Goal: Task Accomplishment & Management: Manage account settings

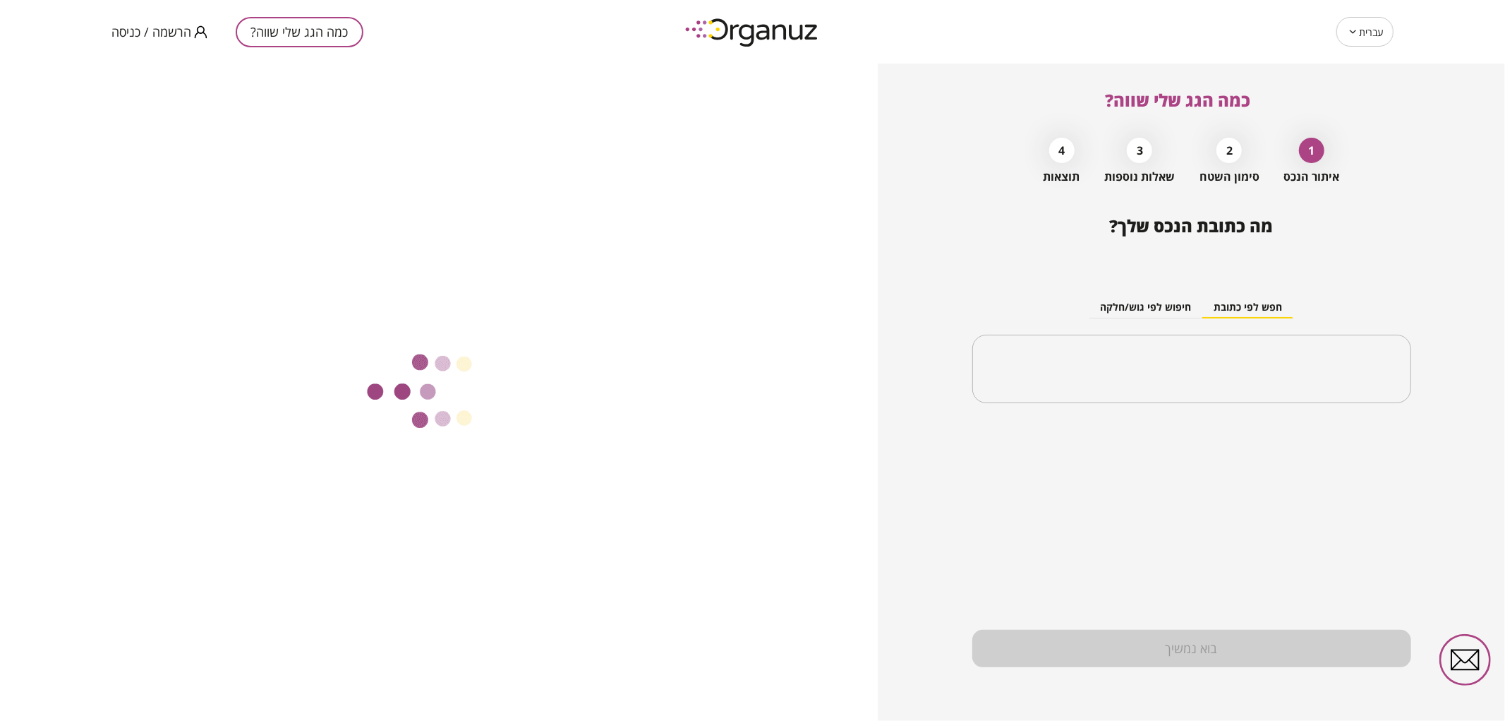
click at [139, 41] on div "כמה הגג שלי שווה? הרשמה / כניסה" at bounding box center [367, 32] width 513 height 64
click at [150, 28] on span "הרשמה / כניסה" at bounding box center [151, 32] width 80 height 14
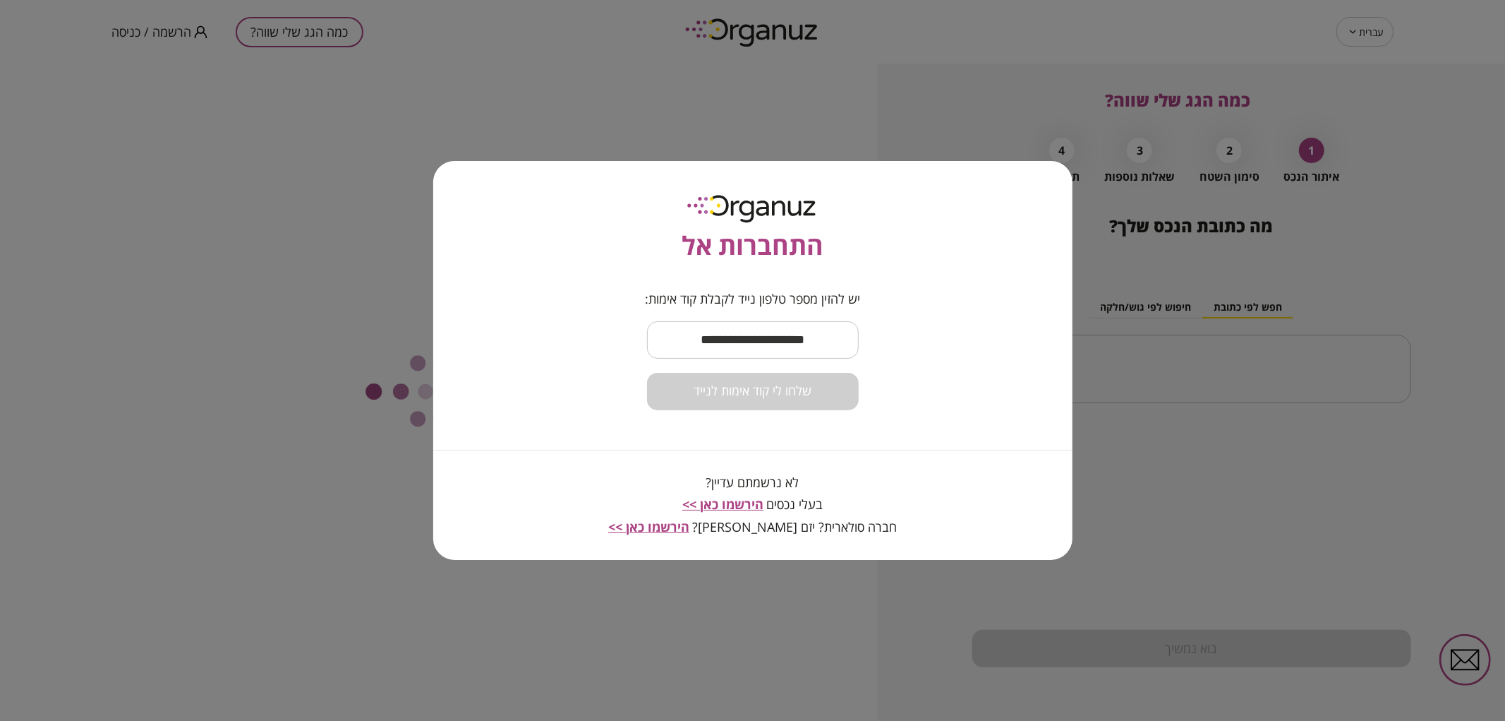
drag, startPoint x: 706, startPoint y: 326, endPoint x: 731, endPoint y: 357, distance: 39.7
click at [706, 326] on input "text" at bounding box center [753, 340] width 212 height 42
type input "**********"
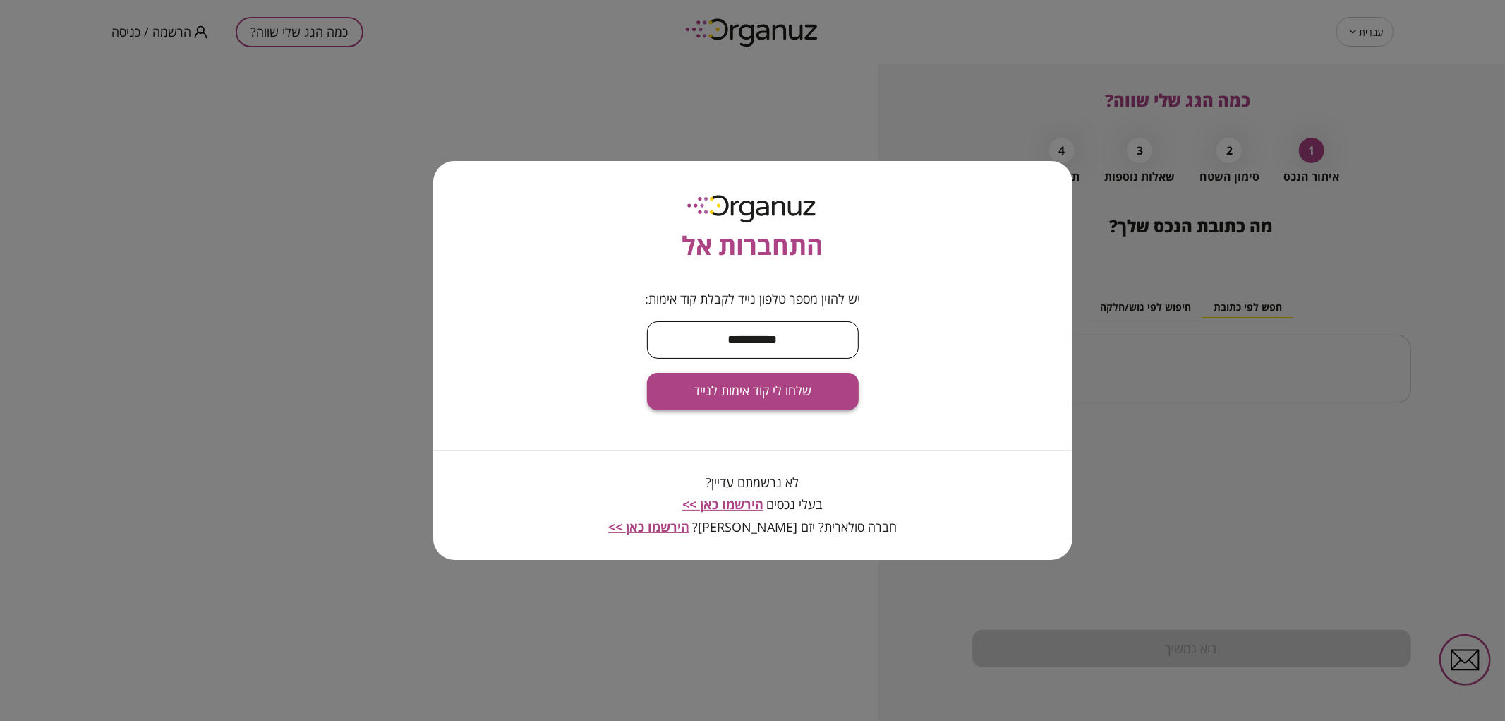
click at [777, 381] on button "שלחו לי קוד אימות לנייד" at bounding box center [753, 391] width 212 height 37
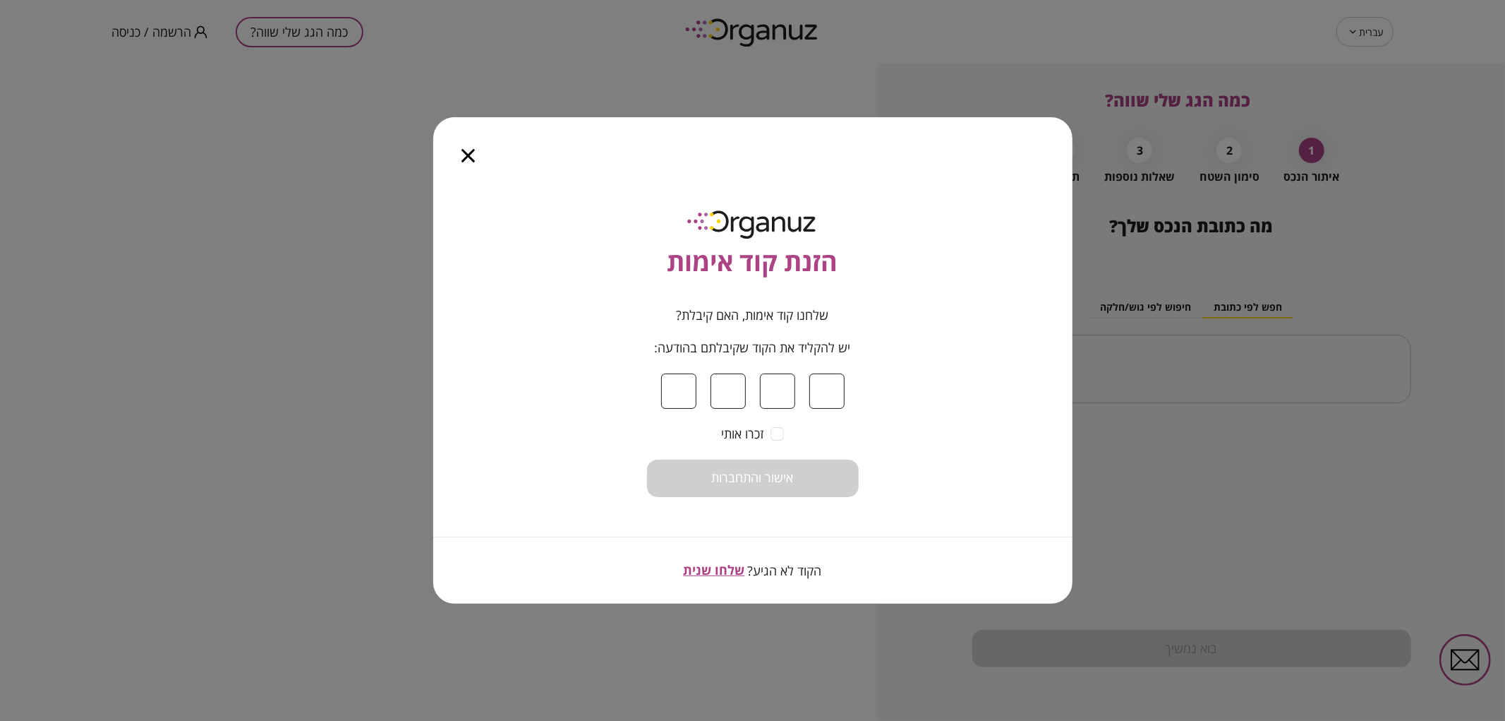
type input "*"
click at [827, 471] on button "אישור והתחברות" at bounding box center [753, 477] width 212 height 37
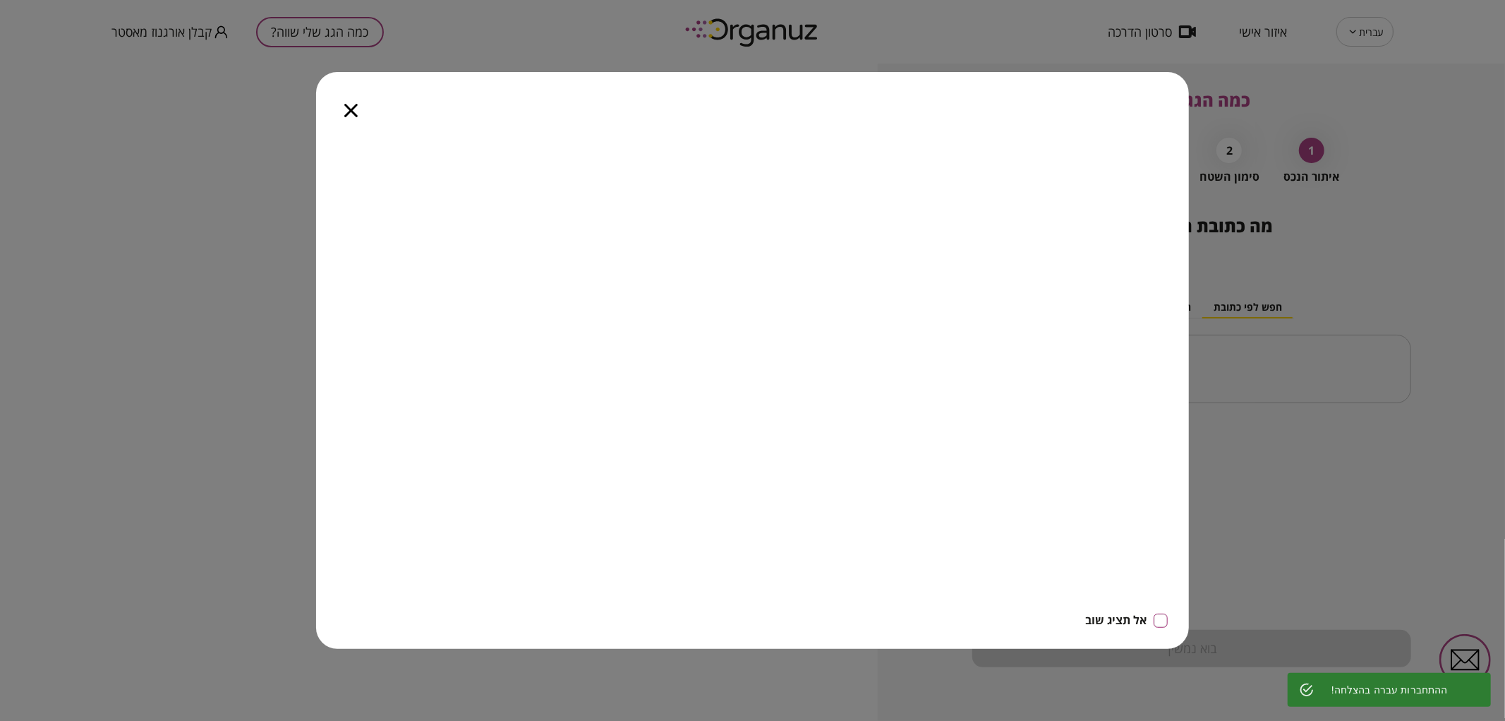
click at [356, 104] on icon "button" at bounding box center [350, 110] width 13 height 13
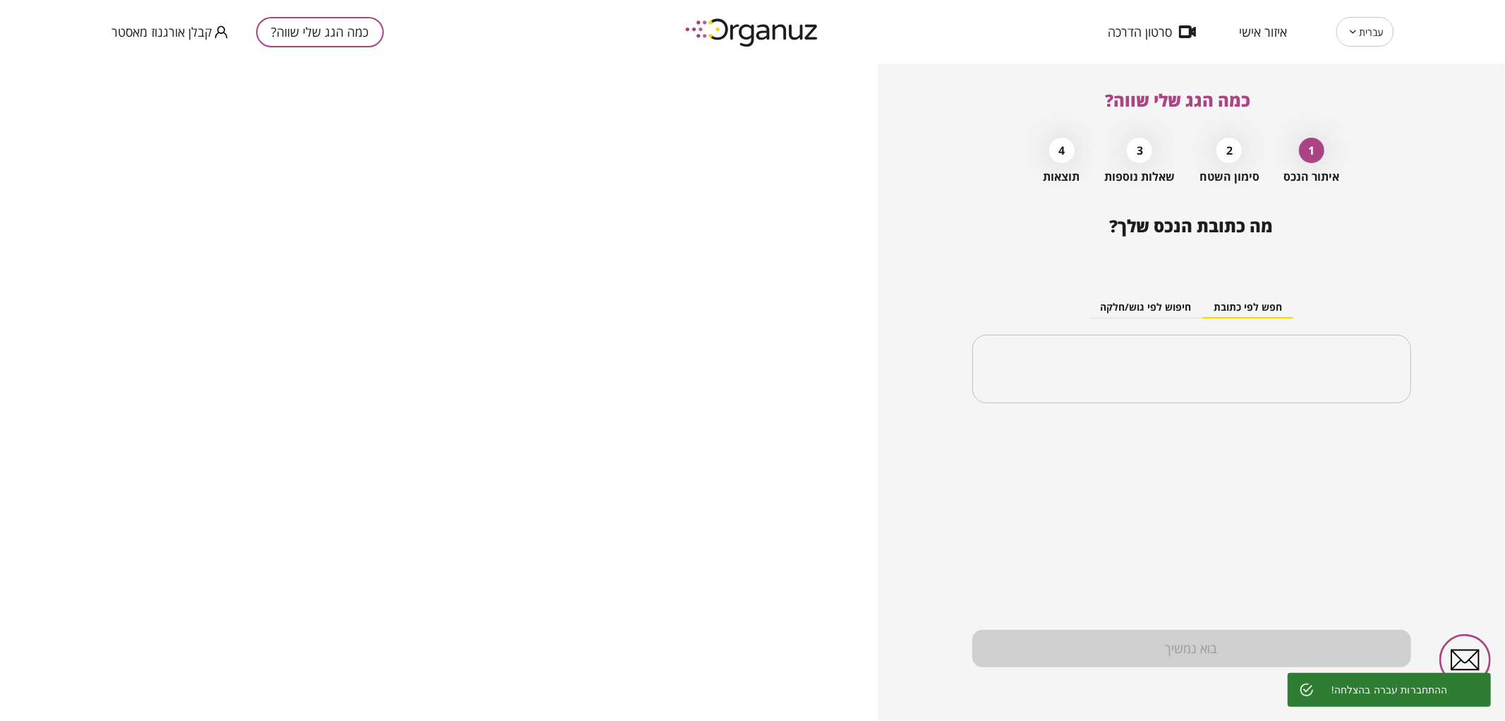
click at [1271, 52] on div "עברית ** ​ איזור אישי סרטון הדרכה כמה הגג שלי שווה? קבלן אורגנוז מאסטר" at bounding box center [752, 32] width 1505 height 64
drag, startPoint x: 1255, startPoint y: 30, endPoint x: 1255, endPoint y: 44, distance: 14.1
click at [1254, 31] on span "איזור אישי" at bounding box center [1263, 32] width 48 height 14
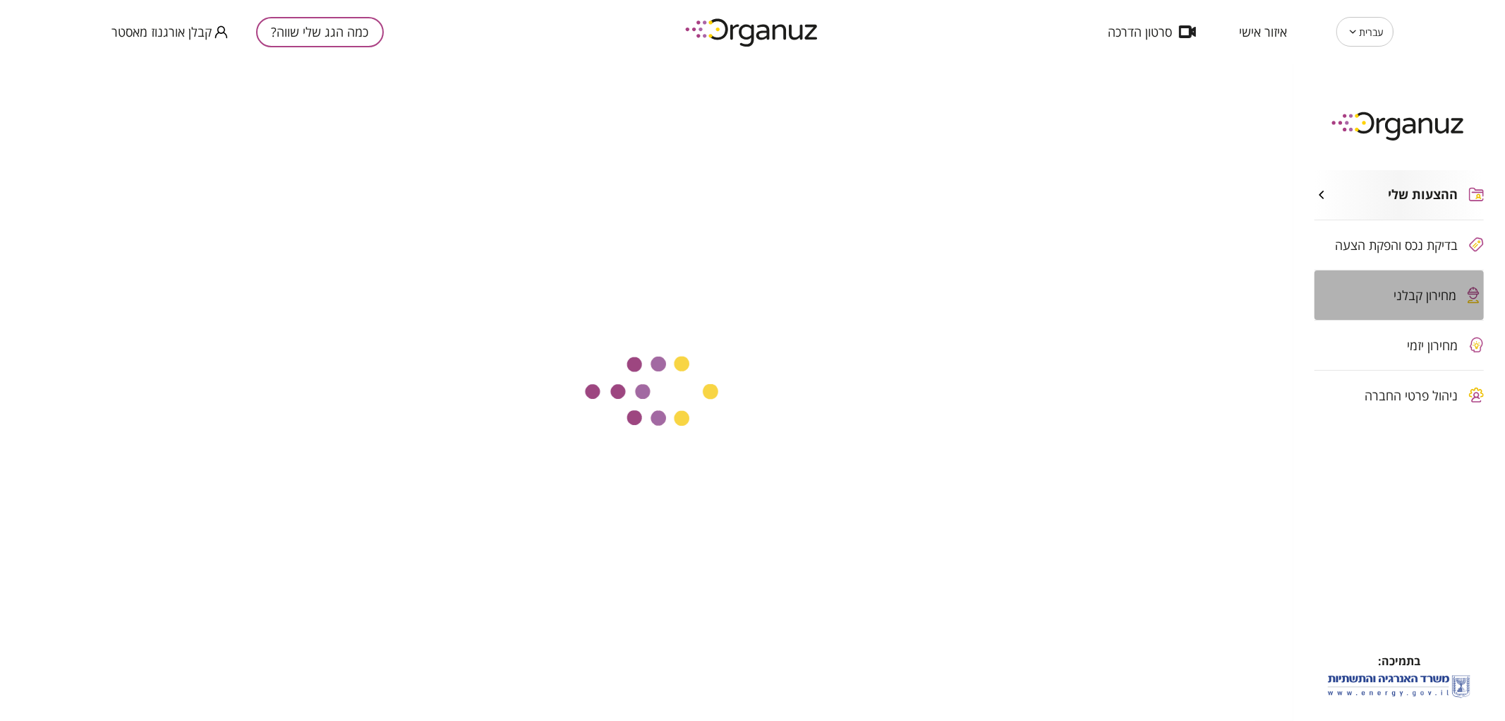
click at [1437, 293] on span "מחירון קבלני" at bounding box center [1425, 295] width 63 height 14
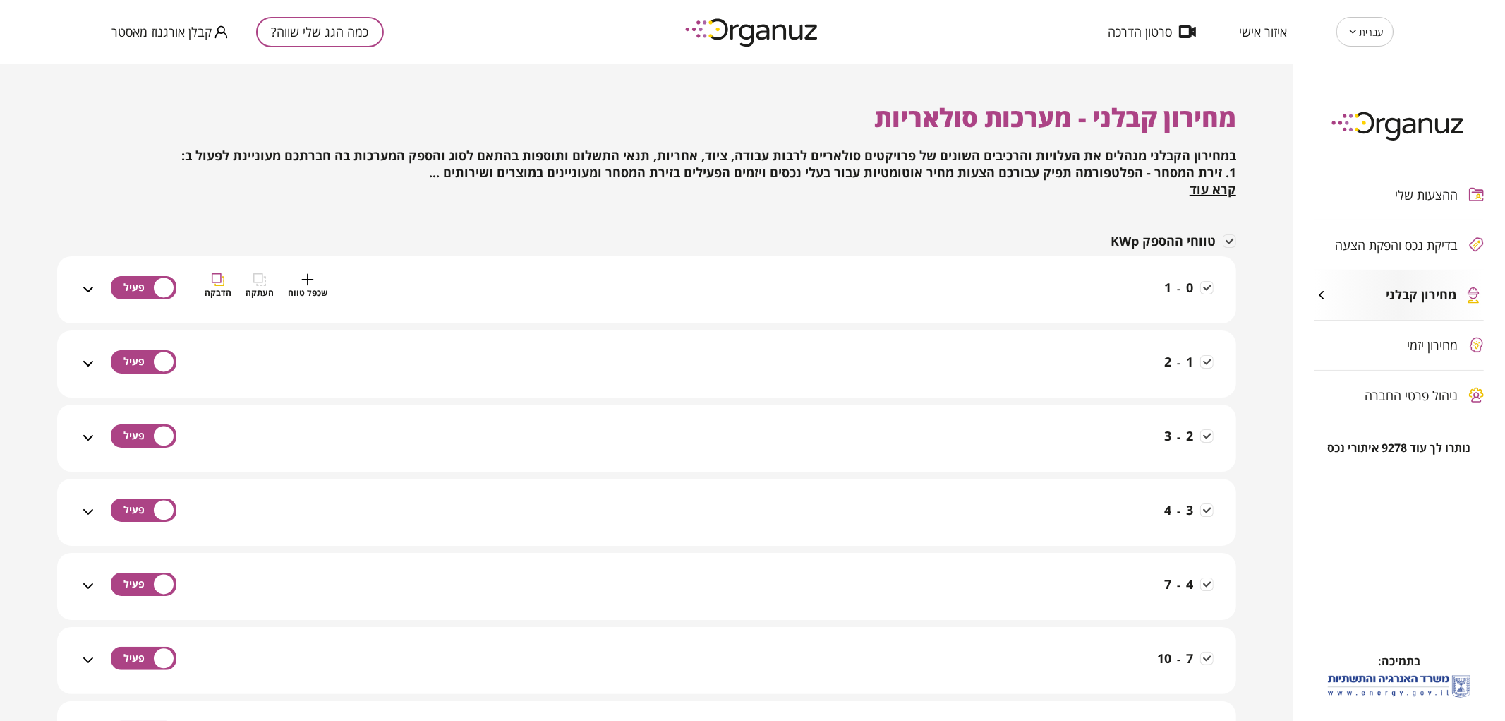
click at [255, 301] on div "שכפל טווח העתקה הדבקה" at bounding box center [266, 298] width 123 height 50
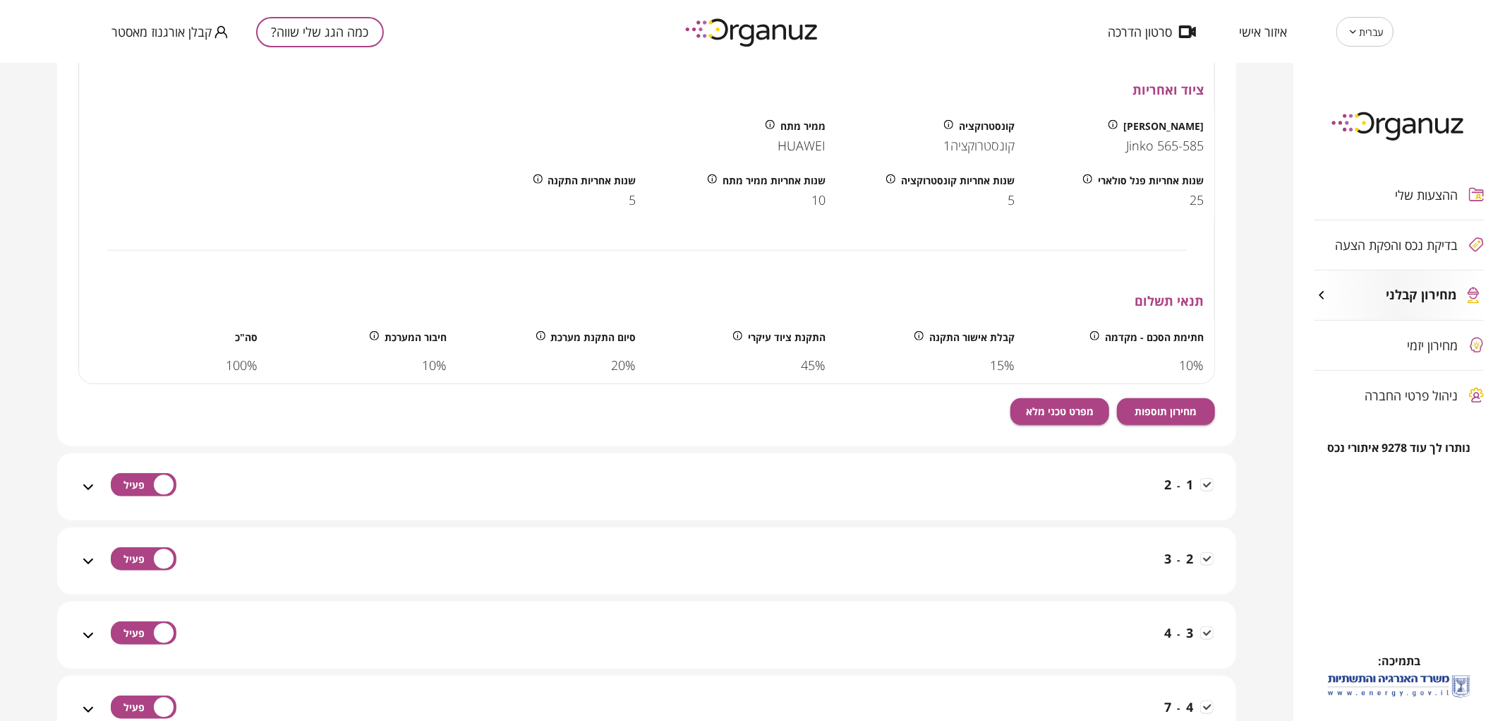
scroll to position [470, 0]
